Goal: Check status: Check status

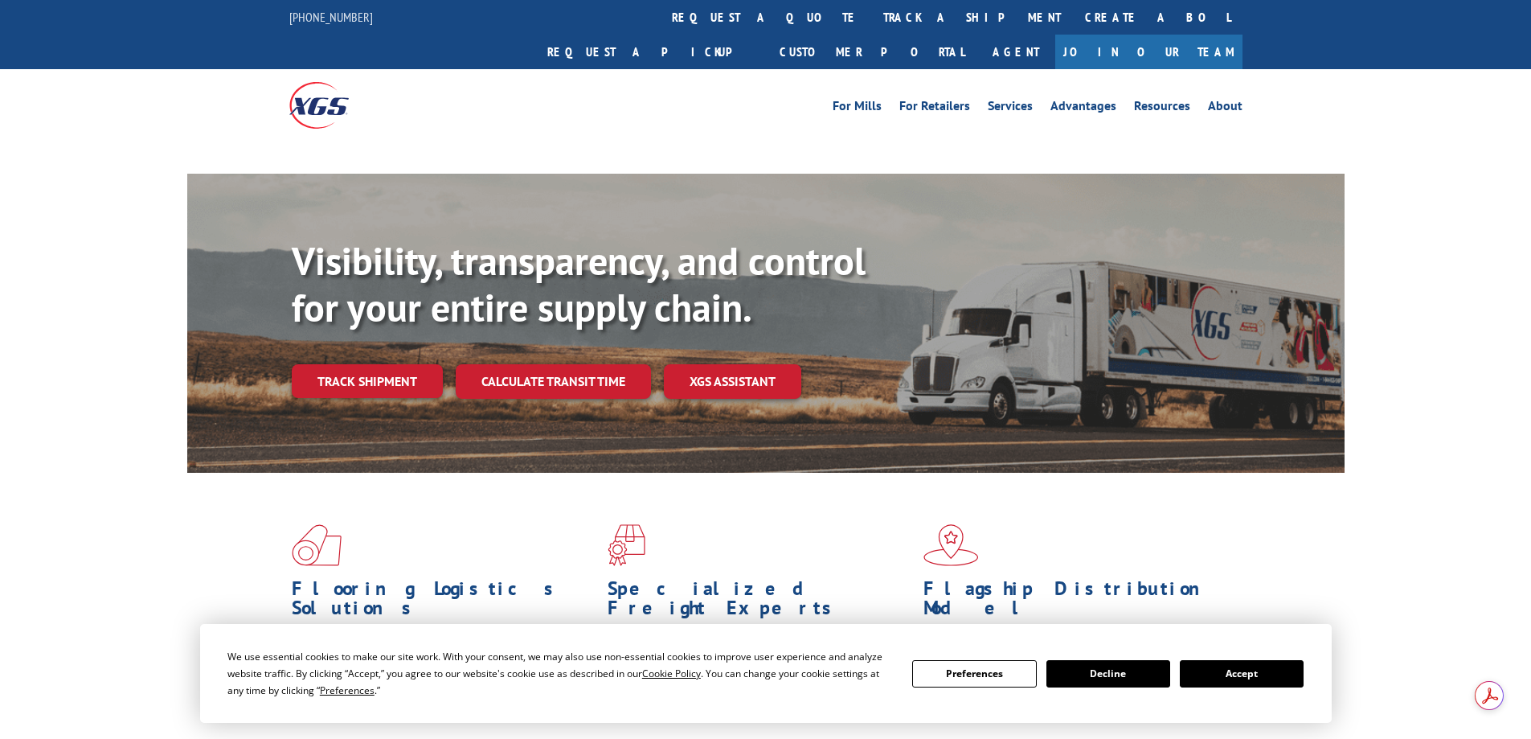
click at [385, 364] on link "Track shipment" at bounding box center [367, 381] width 151 height 34
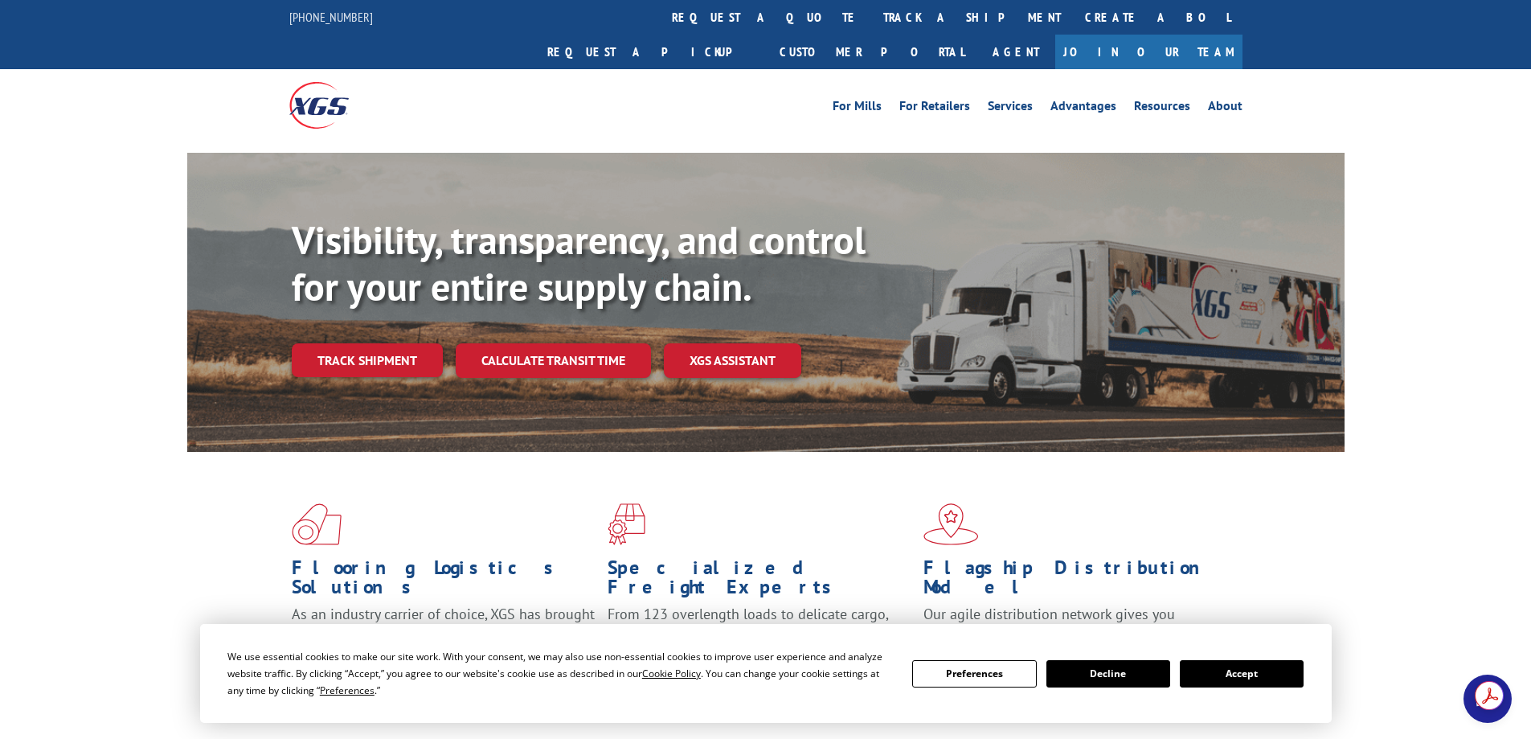
click at [1280, 670] on button "Accept" at bounding box center [1242, 673] width 124 height 27
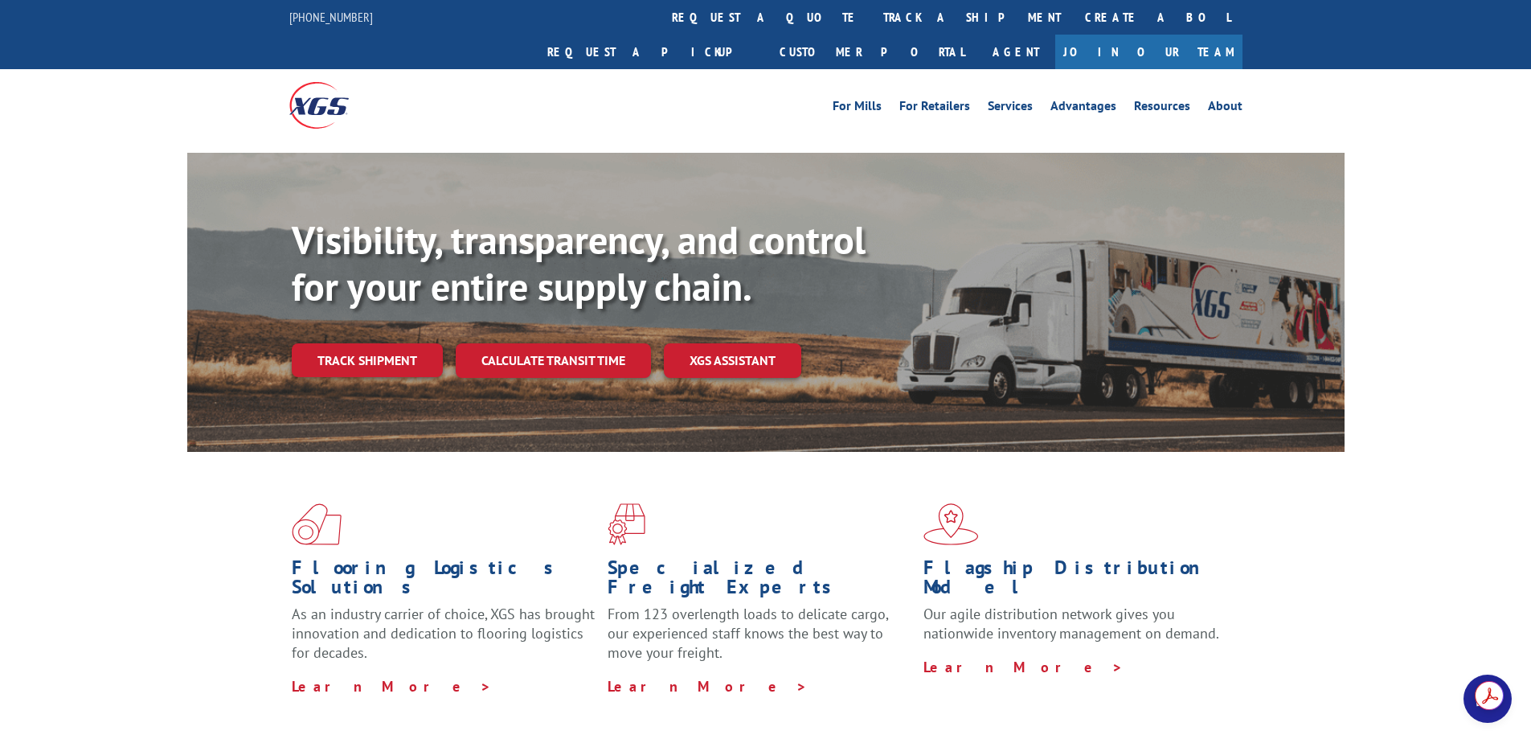
click at [374, 343] on link "Track shipment" at bounding box center [367, 360] width 151 height 34
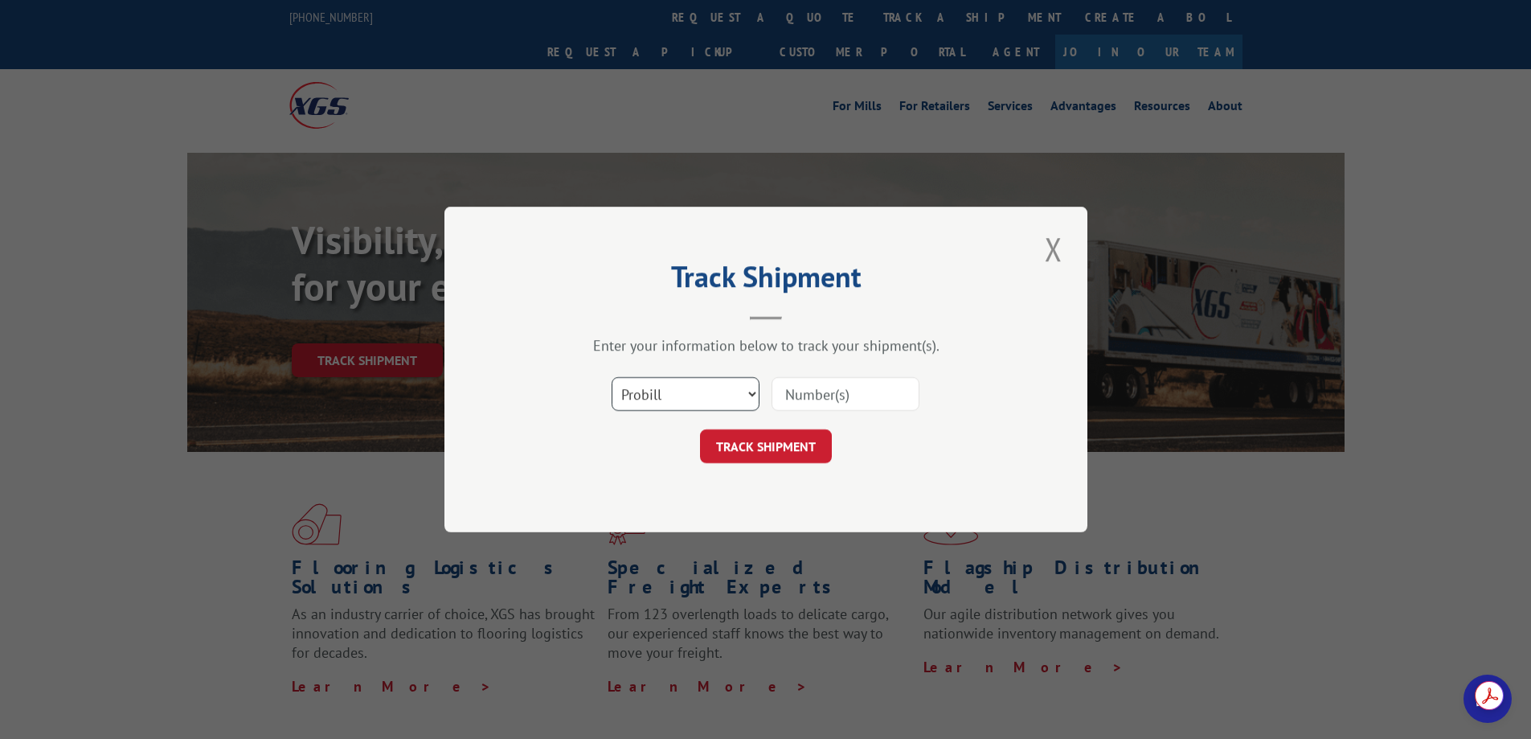
click at [748, 394] on select "Select category... Probill BOL PO" at bounding box center [686, 394] width 148 height 34
click at [948, 324] on div "Track Shipment Enter your information below to track your shipment(s). Select c…" at bounding box center [765, 370] width 643 height 326
click at [723, 395] on select "Select category... Probill BOL PO" at bounding box center [686, 394] width 148 height 34
select select "bol"
click at [612, 377] on select "Select category... Probill BOL PO" at bounding box center [686, 394] width 148 height 34
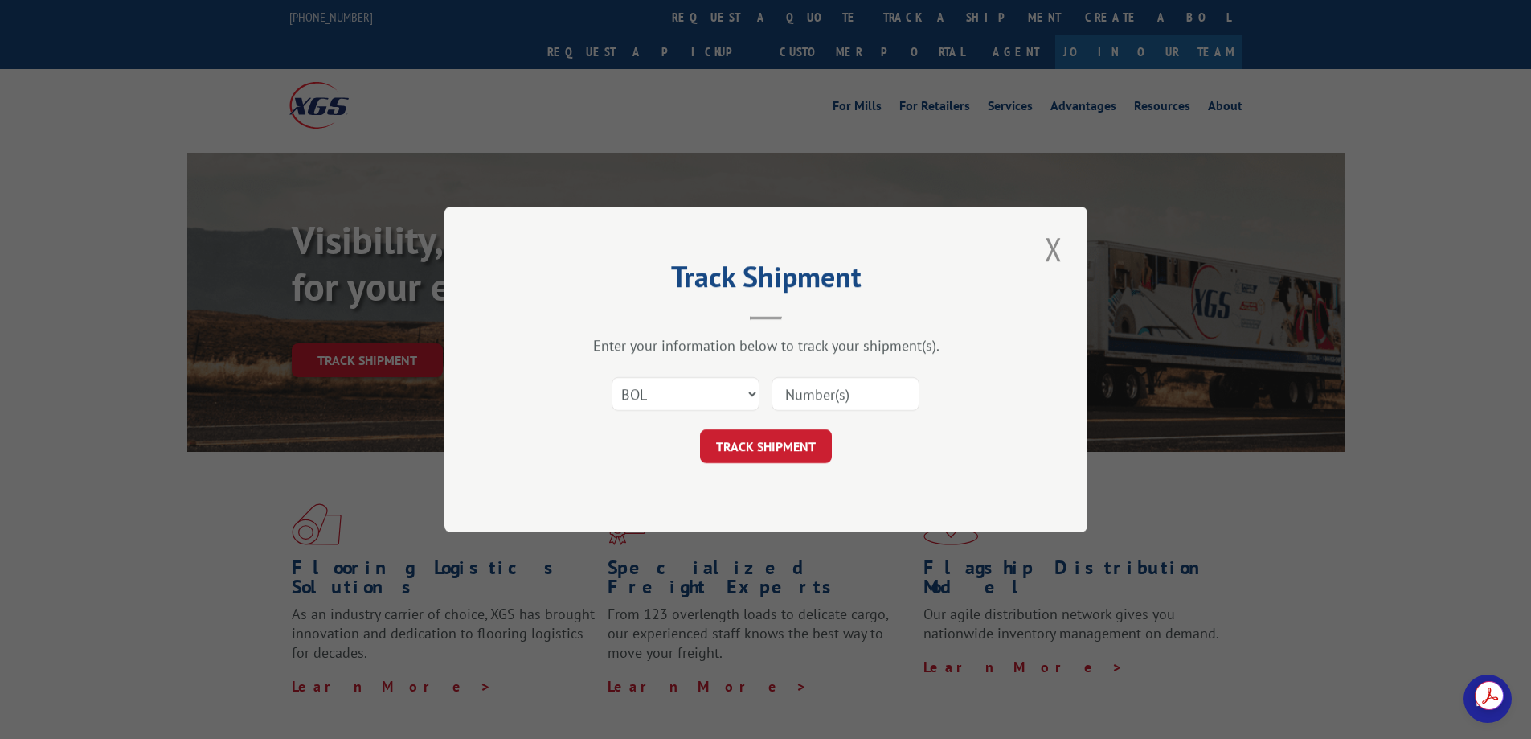
click at [852, 398] on input at bounding box center [846, 394] width 148 height 34
click at [712, 389] on select "Select category... Probill BOL PO" at bounding box center [686, 394] width 148 height 34
click at [612, 377] on select "Select category... Probill BOL PO" at bounding box center [686, 394] width 148 height 34
click at [712, 403] on select "Select category... Probill BOL PO" at bounding box center [686, 394] width 148 height 34
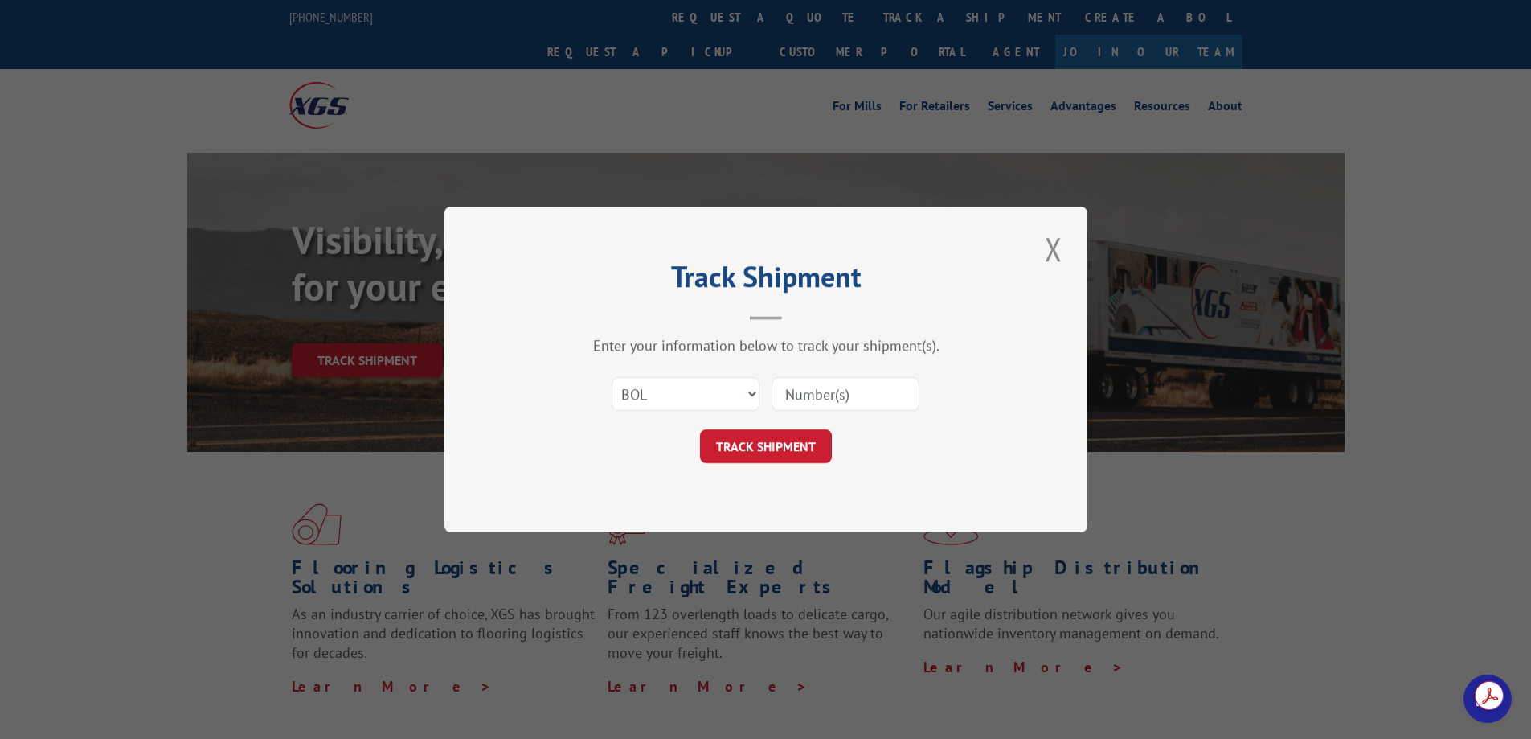
click at [823, 392] on input at bounding box center [846, 394] width 148 height 34
click at [845, 394] on input "470011883573" at bounding box center [846, 394] width 148 height 34
paste input "[EMAIL_ADDRESS][DOMAIN_NAME]"
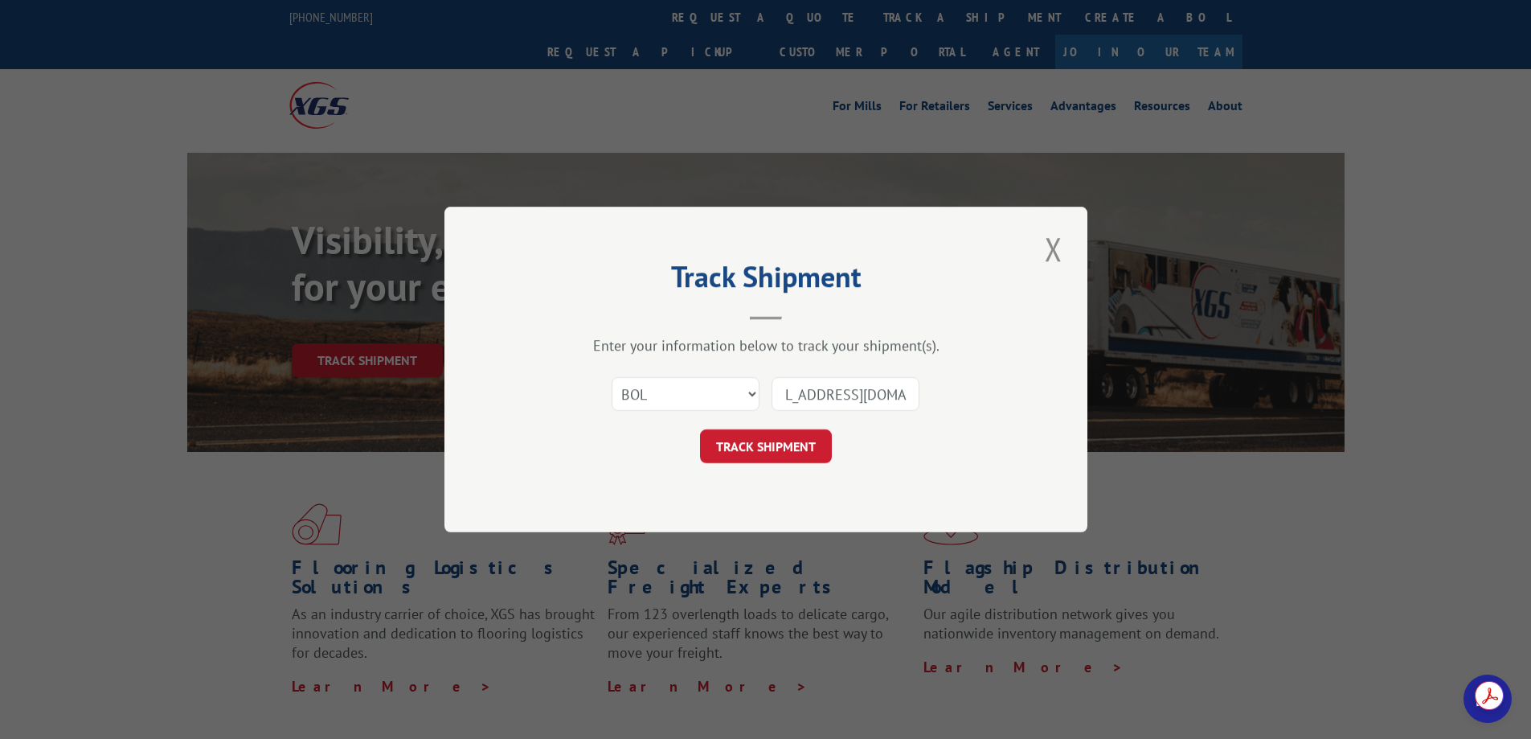
type input "470011883573"
click button "TRACK SHIPMENT" at bounding box center [766, 446] width 132 height 34
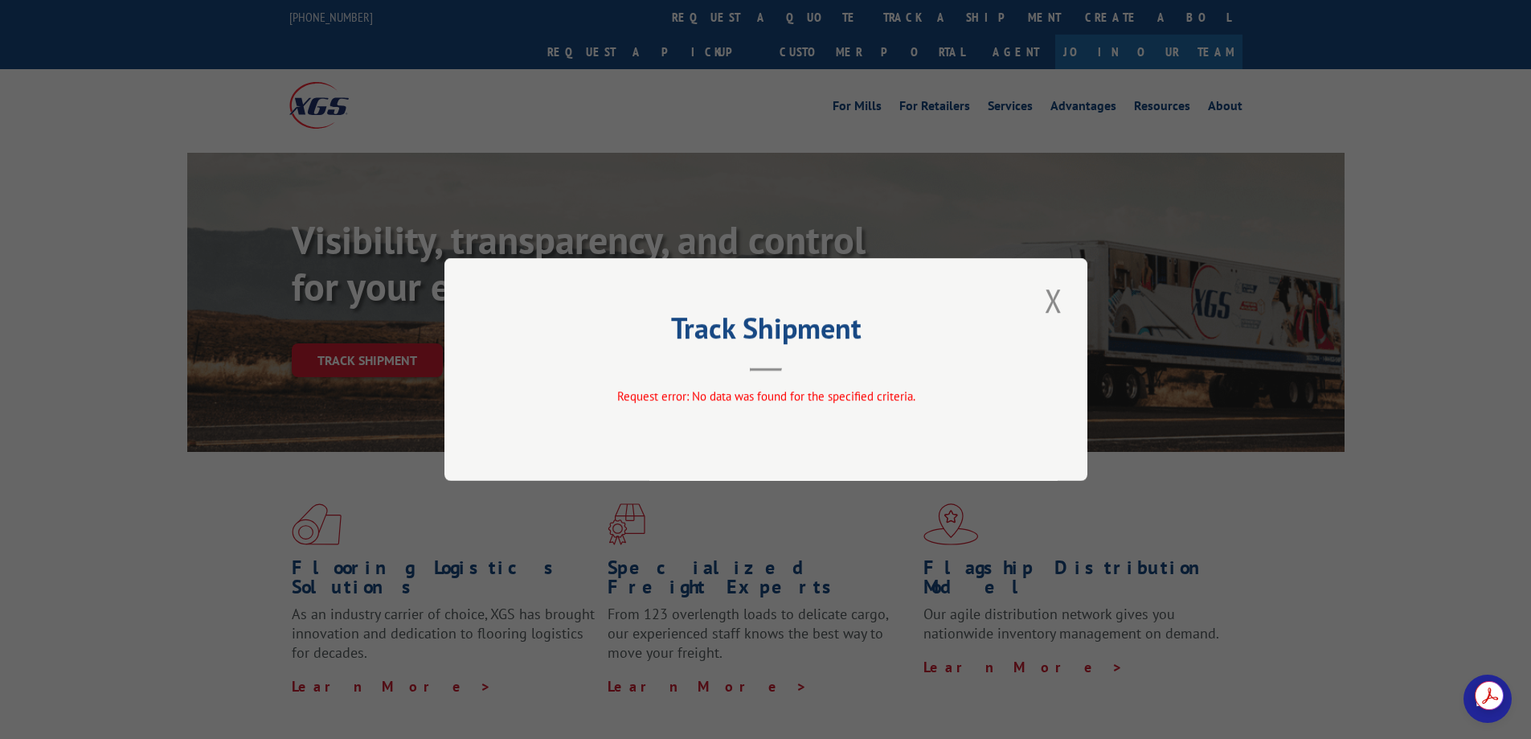
click at [1049, 297] on button "Close modal" at bounding box center [1053, 300] width 27 height 44
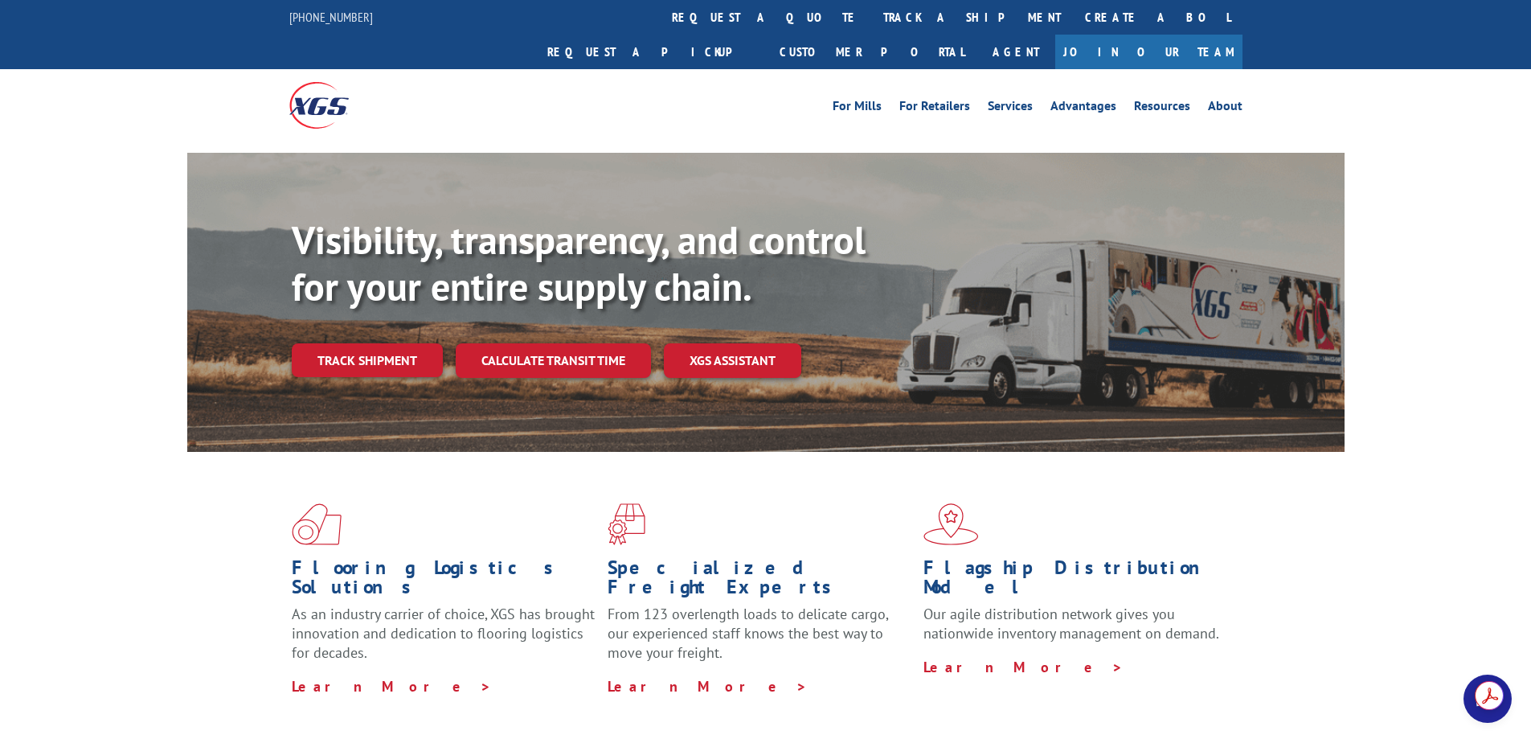
click at [353, 343] on link "Track shipment" at bounding box center [367, 360] width 151 height 34
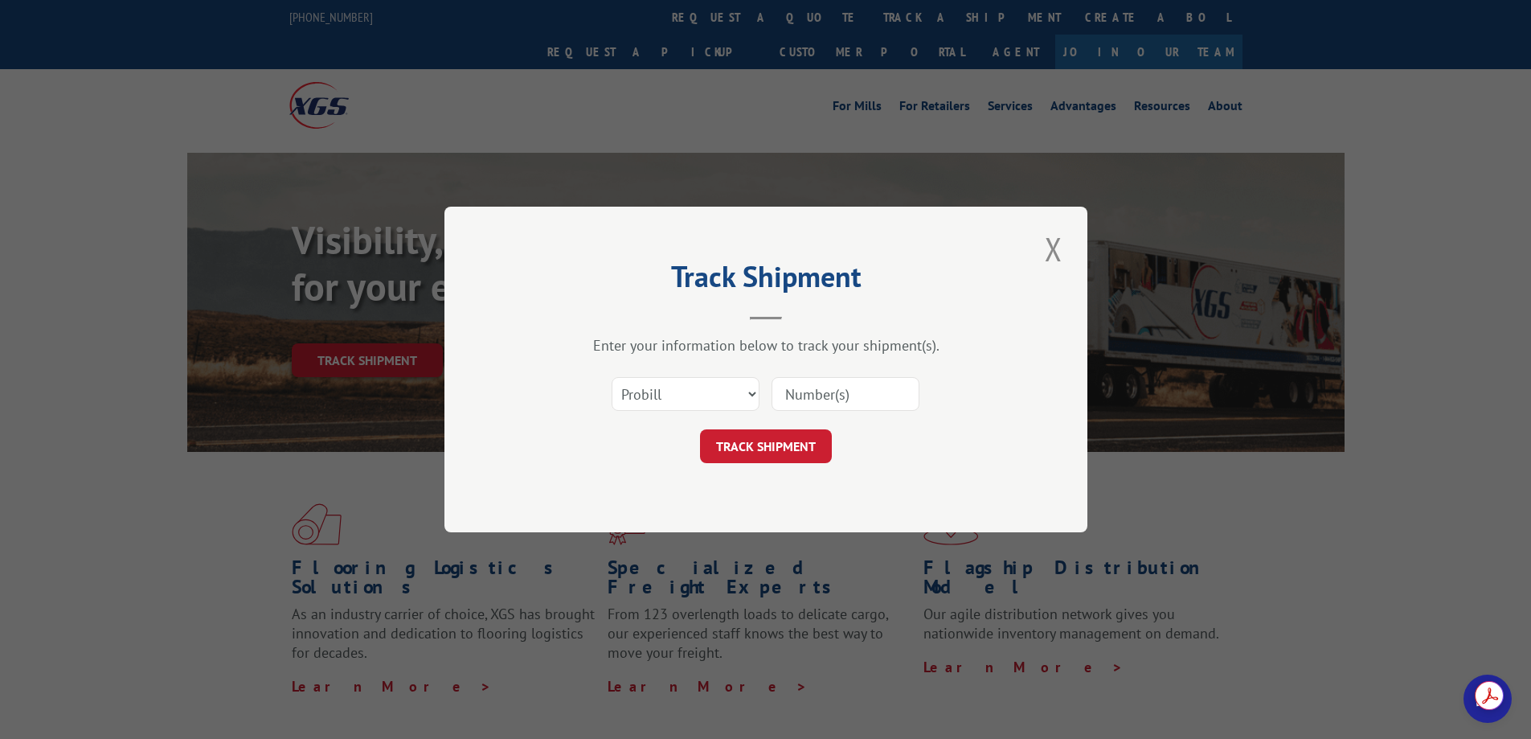
click at [866, 392] on input at bounding box center [846, 394] width 148 height 34
paste input "470011883573"
type input "470011883573"
click button "TRACK SHIPMENT" at bounding box center [766, 446] width 132 height 34
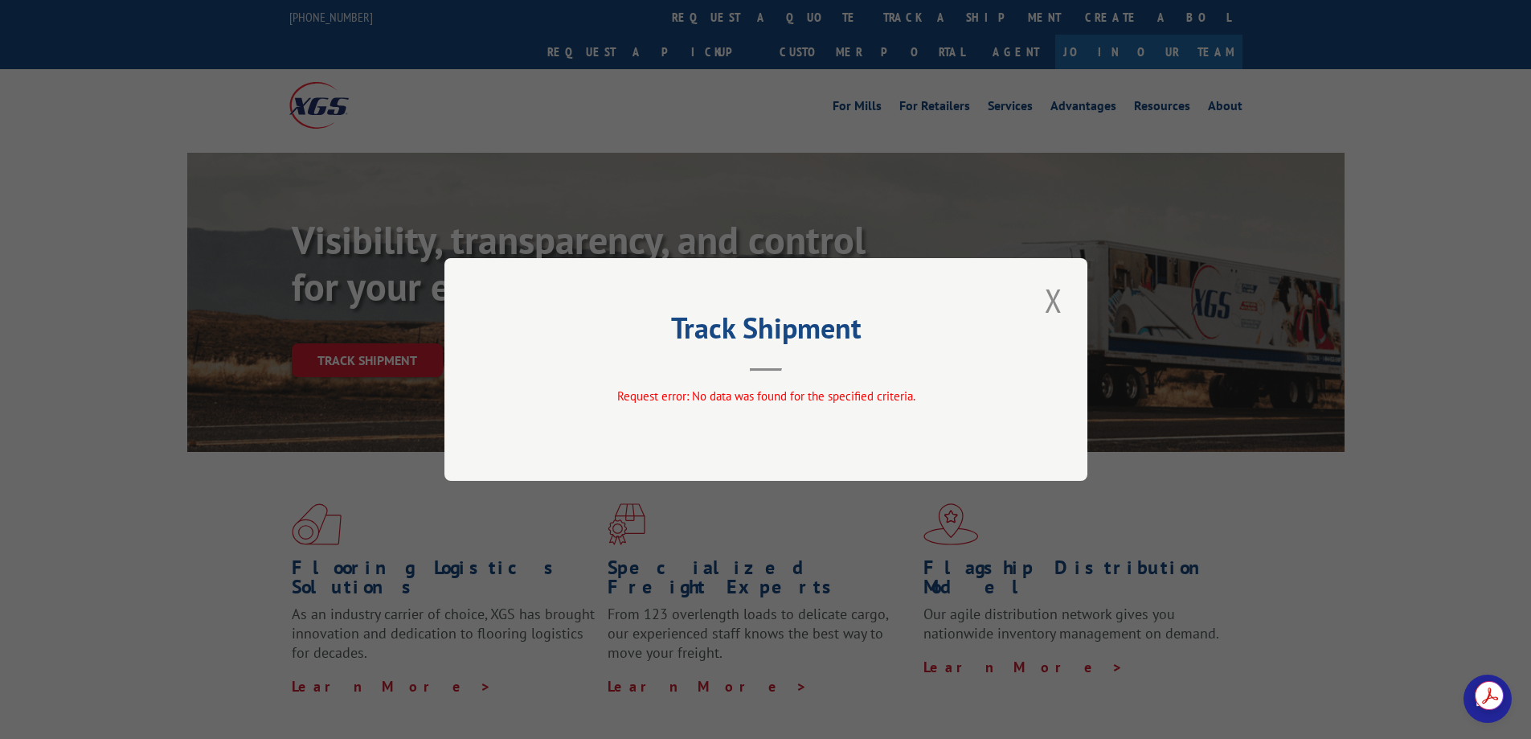
click at [1054, 293] on button "Close modal" at bounding box center [1053, 300] width 27 height 44
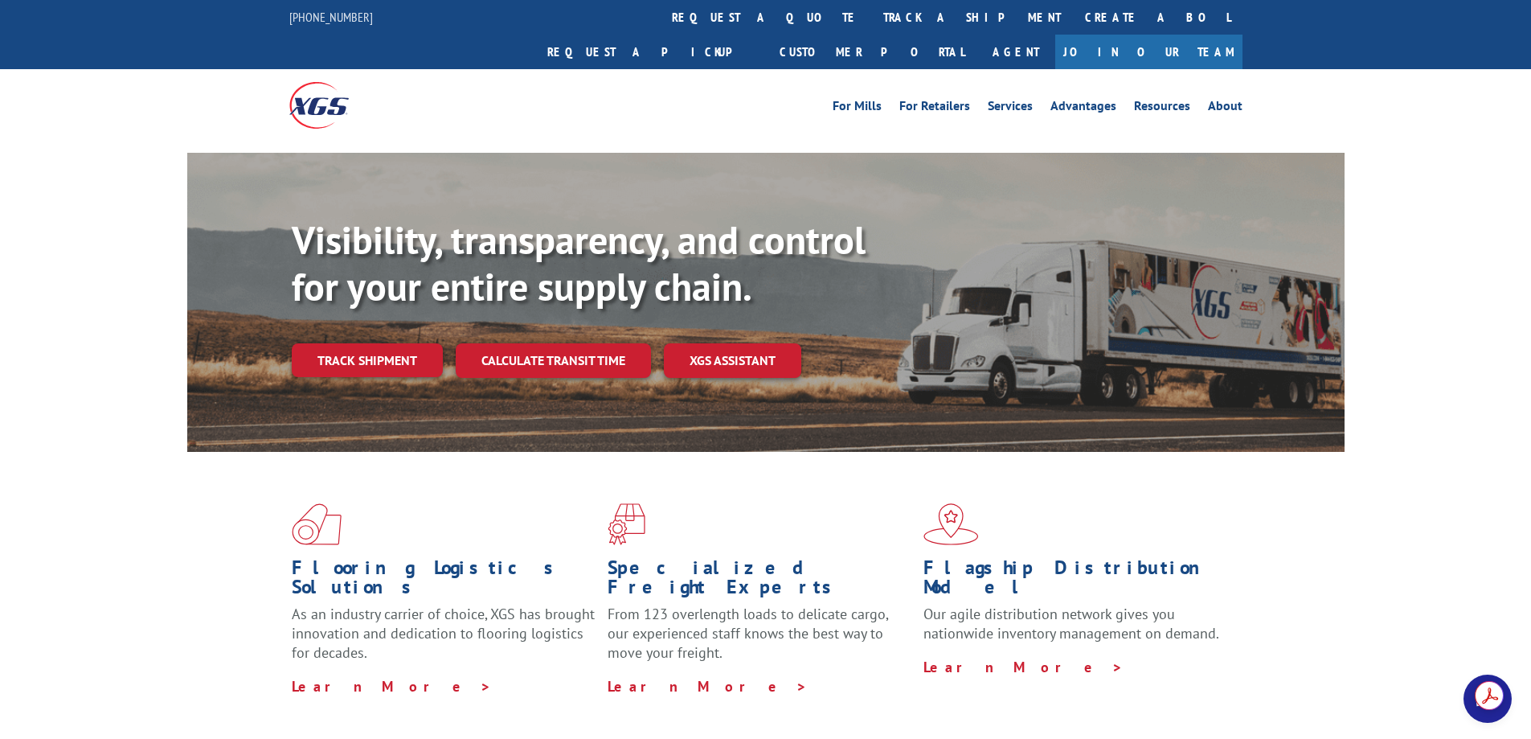
click at [340, 343] on link "Track shipment" at bounding box center [367, 360] width 151 height 34
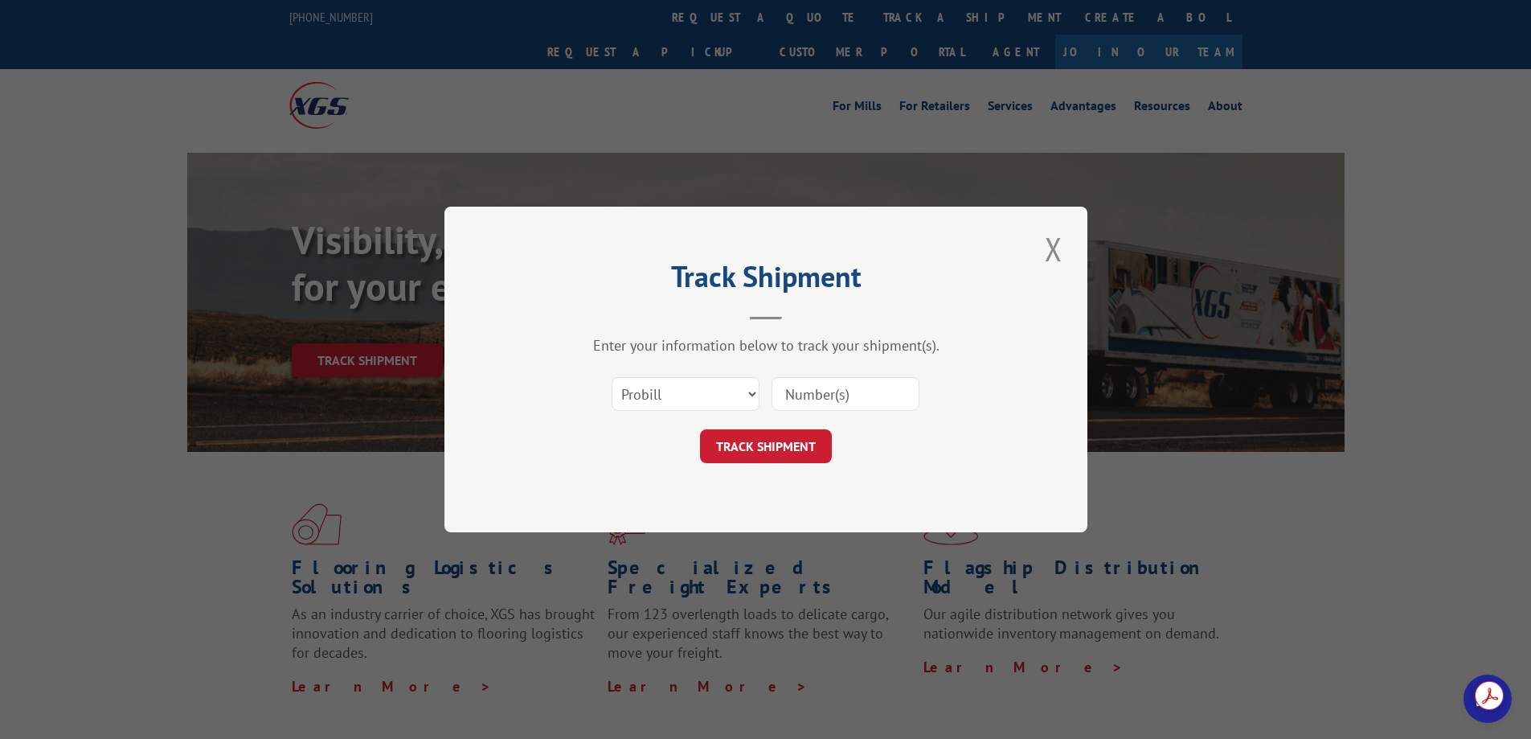
click at [811, 378] on input at bounding box center [846, 394] width 148 height 34
type input "470011883573"
click at [687, 393] on select "Select category... Probill BOL PO" at bounding box center [686, 394] width 148 height 34
select select "po"
click at [612, 377] on select "Select category... Probill BOL PO" at bounding box center [686, 394] width 148 height 34
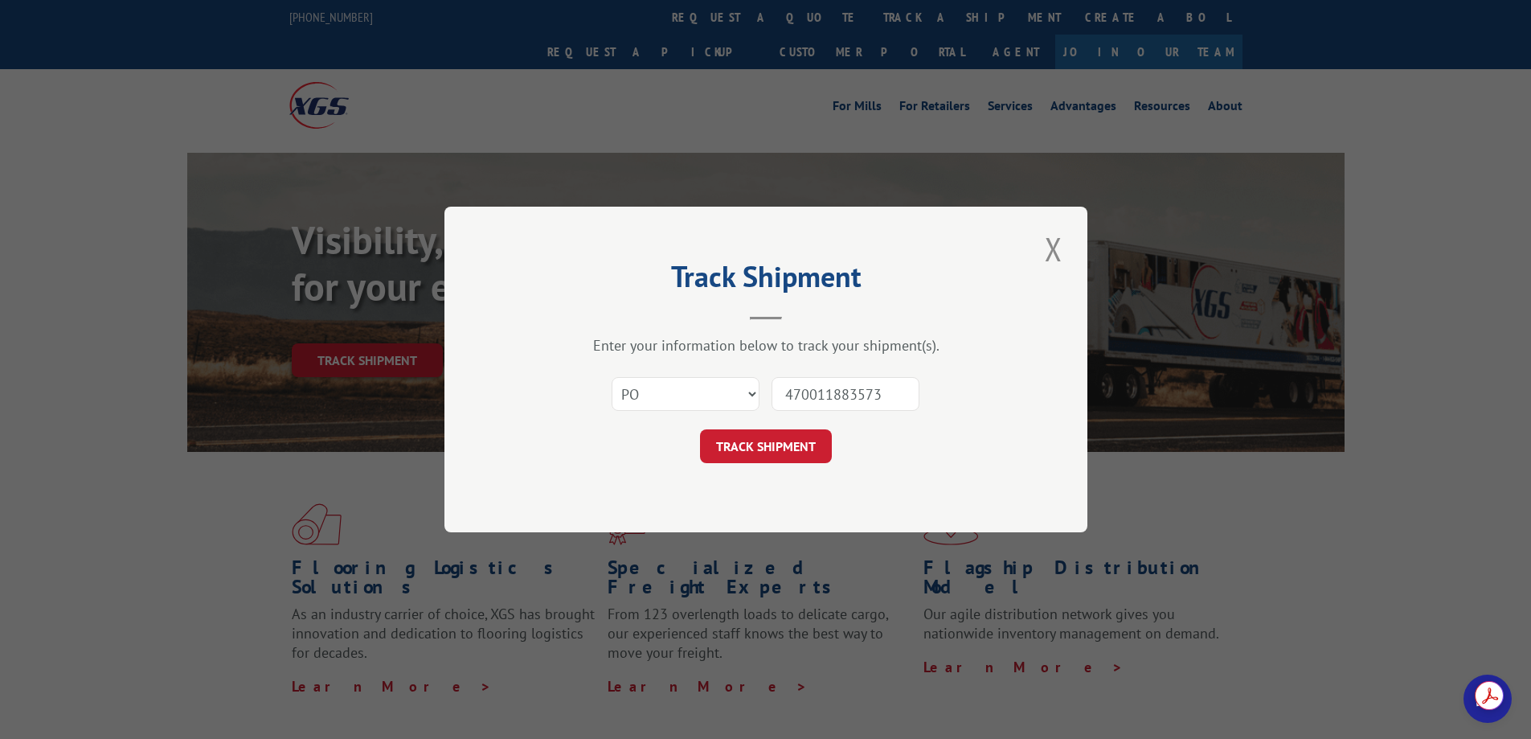
click at [811, 438] on button "TRACK SHIPMENT" at bounding box center [766, 446] width 132 height 34
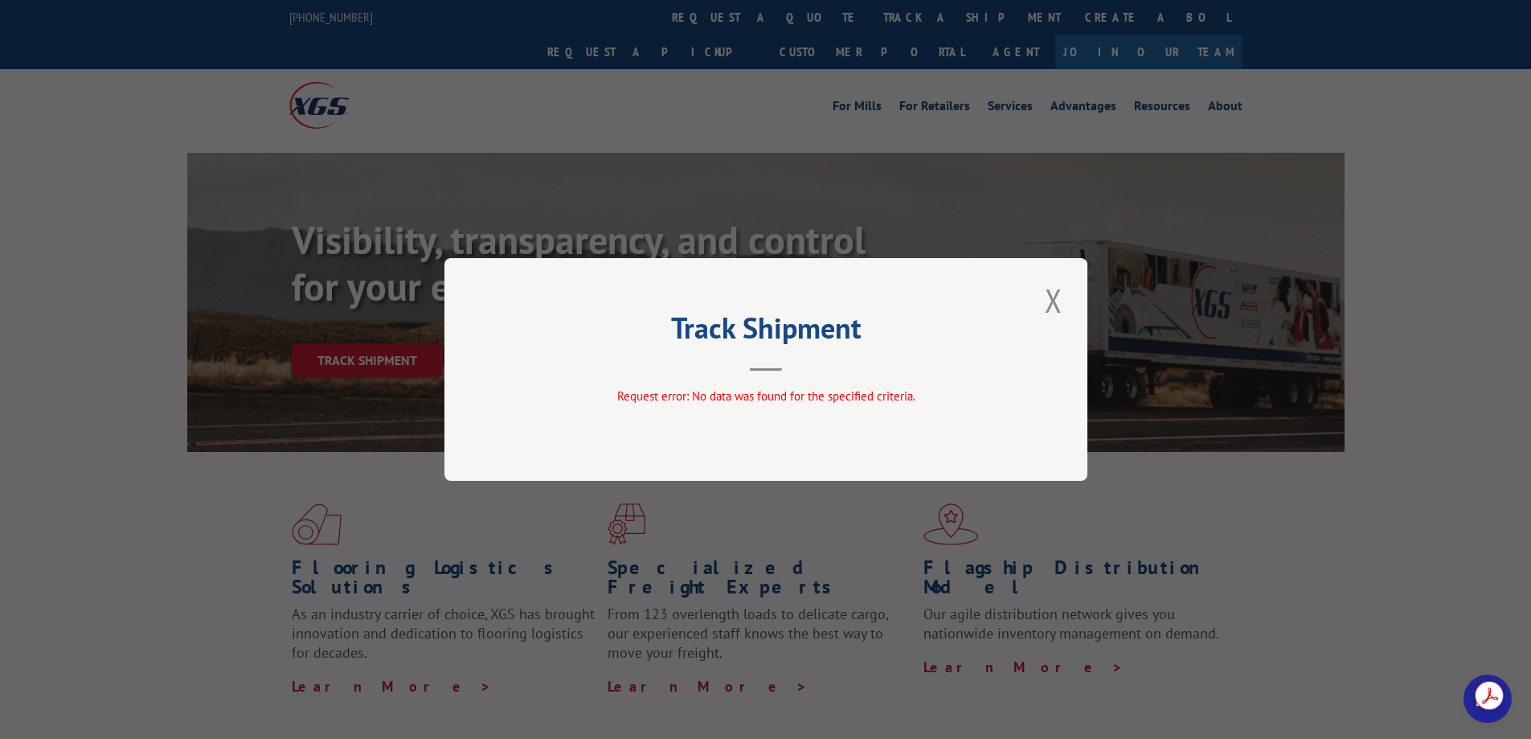
click at [1037, 302] on div "Track Shipment Request error: No data was found for the specified criteria." at bounding box center [765, 369] width 643 height 223
click at [1044, 302] on button "Close modal" at bounding box center [1053, 300] width 27 height 44
